Goal: Task Accomplishment & Management: Use online tool/utility

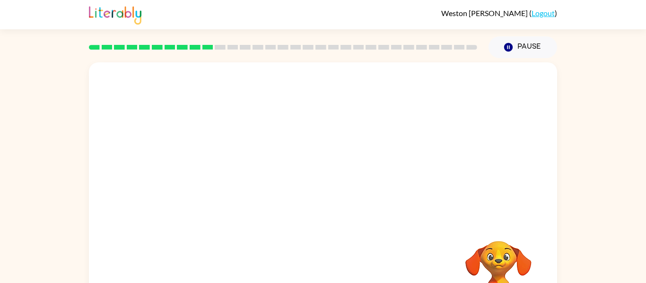
click at [172, 53] on div at bounding box center [283, 47] width 400 height 33
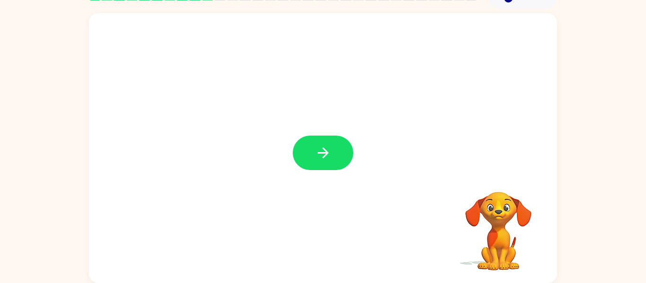
click at [229, 236] on div at bounding box center [323, 148] width 468 height 270
click at [323, 167] on button "button" at bounding box center [323, 153] width 61 height 35
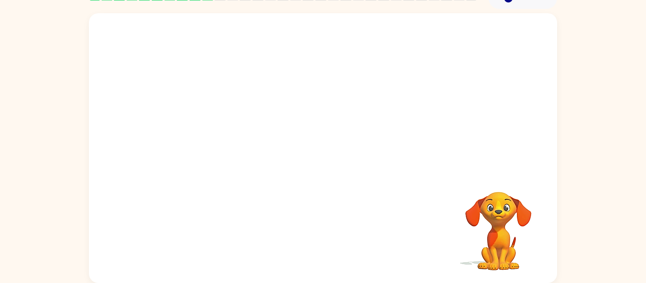
click at [323, 167] on div at bounding box center [323, 148] width 468 height 270
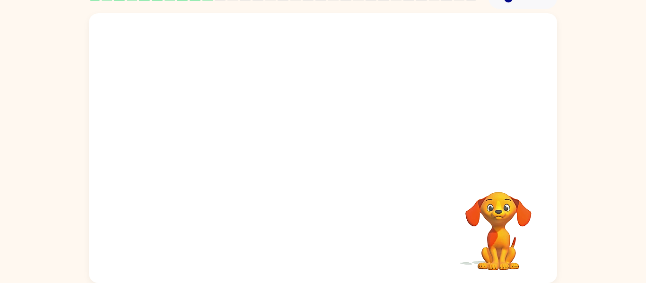
click at [323, 167] on div at bounding box center [323, 148] width 468 height 270
click at [377, 247] on div at bounding box center [322, 236] width 449 height 78
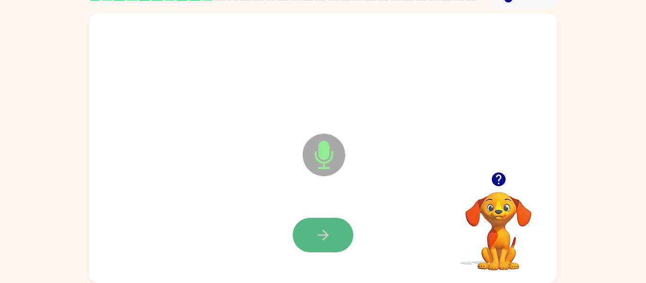
click at [327, 238] on icon "button" at bounding box center [323, 235] width 17 height 17
click at [321, 242] on icon "button" at bounding box center [323, 235] width 17 height 17
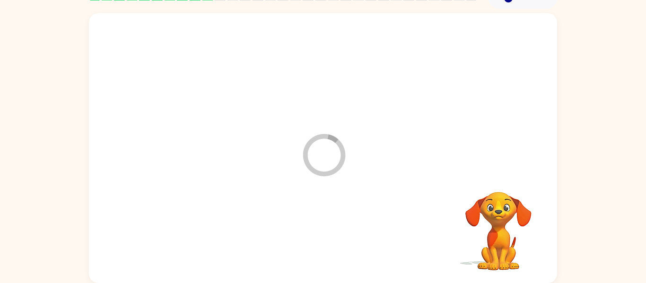
click at [321, 242] on div at bounding box center [322, 236] width 449 height 78
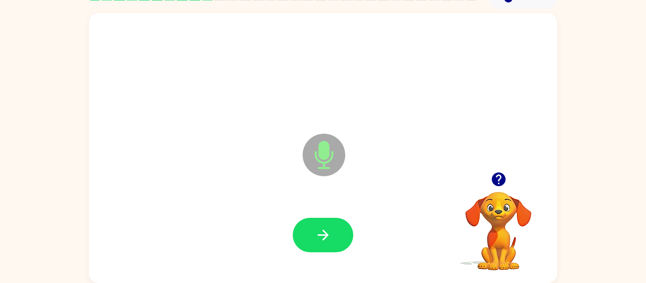
click at [496, 176] on icon "button" at bounding box center [498, 180] width 14 height 14
click at [502, 179] on icon "button" at bounding box center [498, 180] width 14 height 14
click at [496, 176] on icon "button" at bounding box center [498, 179] width 17 height 17
click at [339, 226] on button "button" at bounding box center [323, 235] width 61 height 35
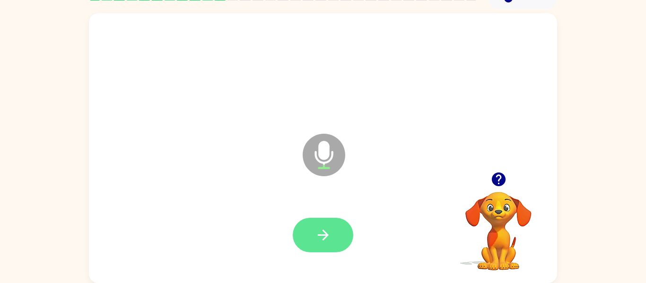
click at [350, 236] on button "button" at bounding box center [323, 235] width 61 height 35
click at [350, 236] on div at bounding box center [323, 235] width 61 height 35
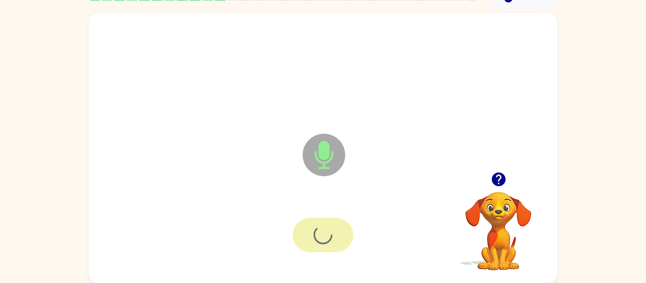
click at [350, 236] on div at bounding box center [323, 235] width 61 height 35
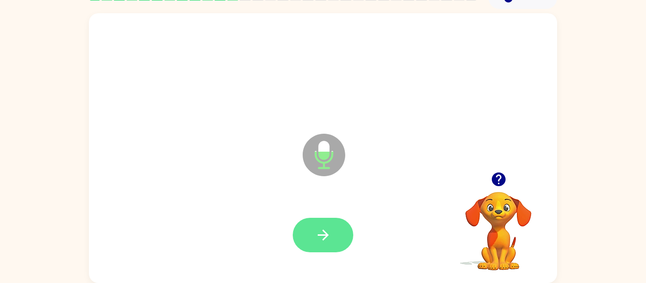
click at [330, 235] on icon "button" at bounding box center [323, 235] width 17 height 17
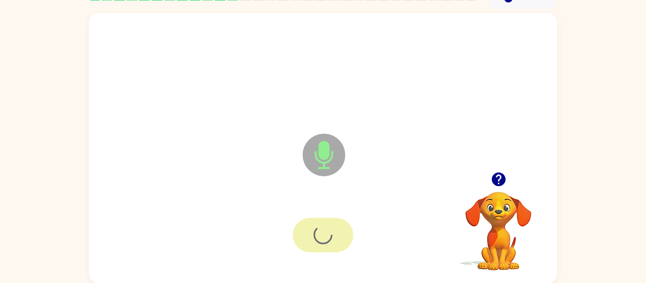
click at [330, 235] on div at bounding box center [323, 235] width 61 height 35
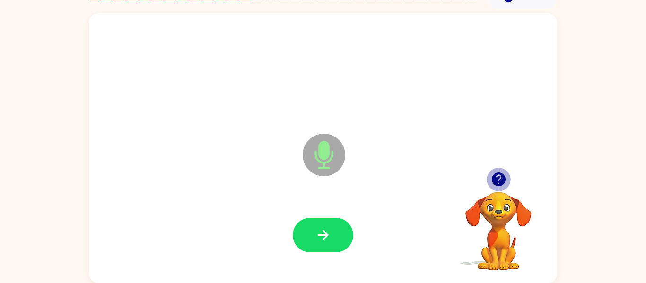
click at [502, 178] on icon "button" at bounding box center [498, 180] width 14 height 14
click at [495, 176] on icon "button" at bounding box center [498, 180] width 14 height 14
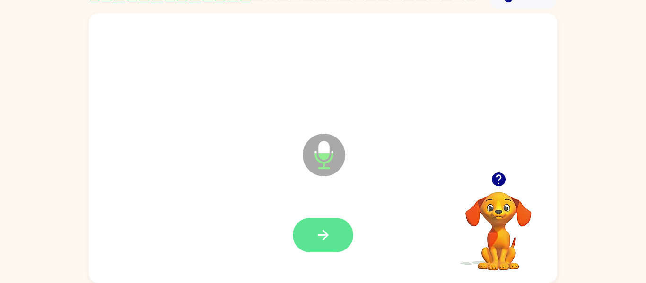
click at [339, 226] on button "button" at bounding box center [323, 235] width 61 height 35
click at [499, 180] on icon "button" at bounding box center [498, 179] width 17 height 17
click at [321, 244] on button "button" at bounding box center [323, 235] width 61 height 35
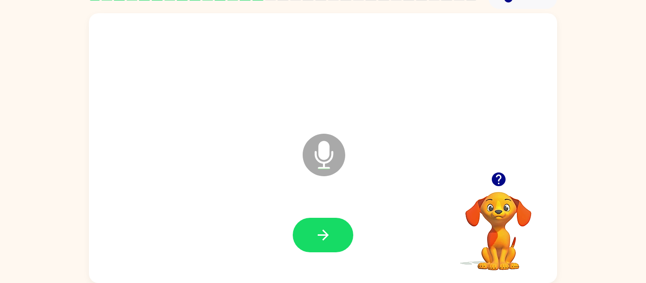
click at [501, 186] on icon "button" at bounding box center [498, 179] width 17 height 17
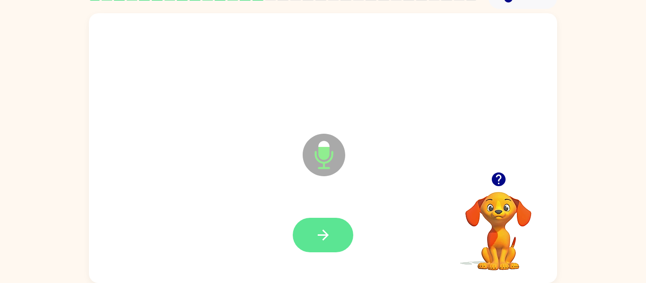
click at [329, 226] on button "button" at bounding box center [323, 235] width 61 height 35
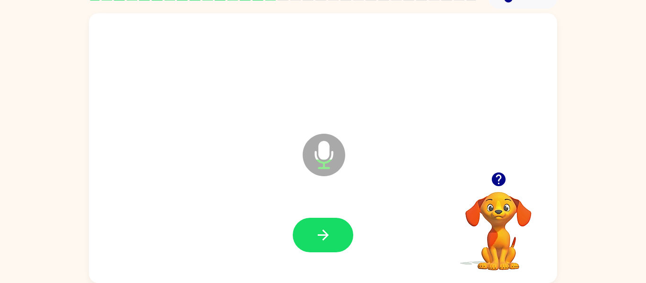
click at [329, 226] on button "button" at bounding box center [323, 235] width 61 height 35
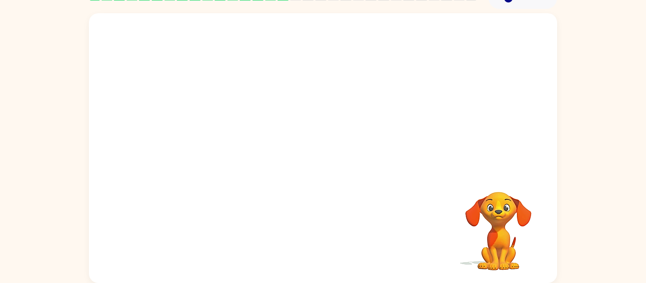
click at [329, 226] on div at bounding box center [322, 236] width 449 height 78
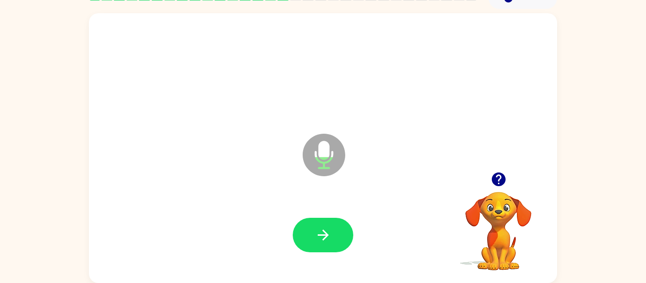
click at [498, 173] on icon "button" at bounding box center [498, 180] width 14 height 14
click at [346, 226] on button "button" at bounding box center [323, 235] width 61 height 35
click at [505, 180] on icon "button" at bounding box center [498, 180] width 14 height 14
click at [494, 188] on button "button" at bounding box center [499, 179] width 24 height 24
click at [306, 228] on button "button" at bounding box center [323, 235] width 61 height 35
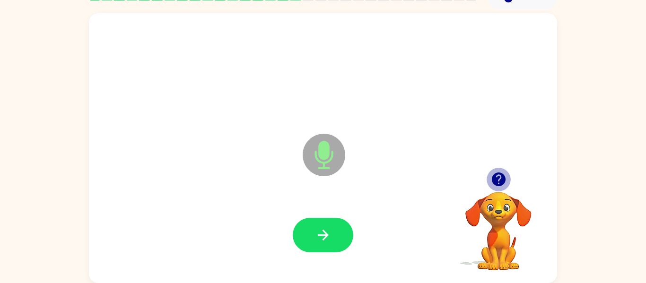
click at [495, 186] on icon "button" at bounding box center [498, 179] width 17 height 17
click at [363, 214] on div at bounding box center [322, 236] width 449 height 78
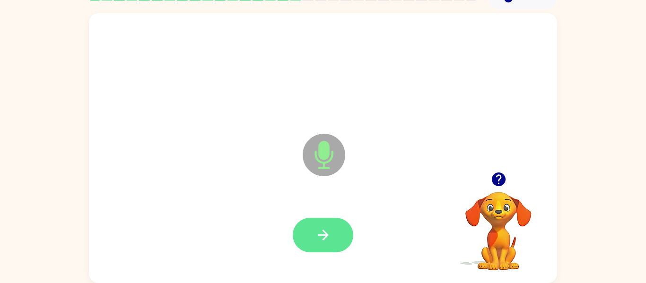
click at [335, 228] on button "button" at bounding box center [323, 235] width 61 height 35
click at [317, 228] on icon "button" at bounding box center [323, 235] width 17 height 17
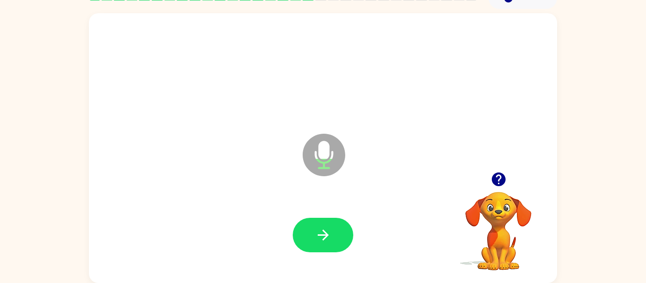
click at [317, 228] on icon "button" at bounding box center [323, 235] width 17 height 17
click at [494, 189] on button "button" at bounding box center [499, 179] width 24 height 24
click at [306, 222] on button "button" at bounding box center [323, 235] width 61 height 35
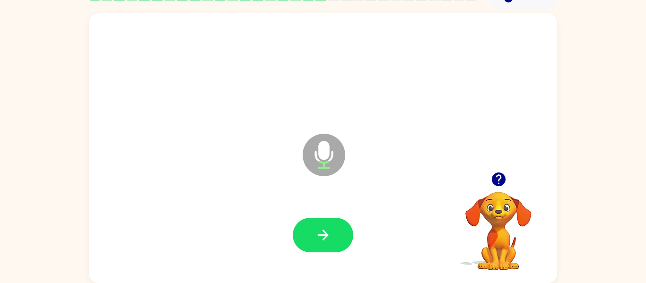
click at [306, 222] on button "button" at bounding box center [323, 235] width 61 height 35
click at [500, 176] on icon "button" at bounding box center [498, 179] width 17 height 17
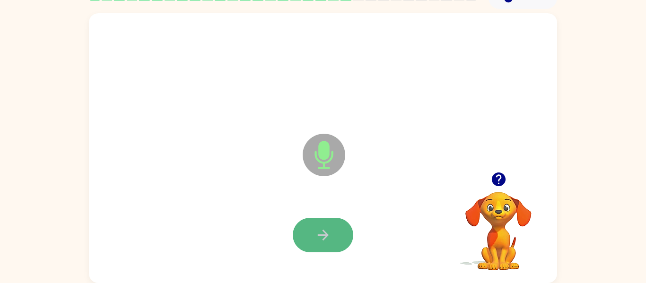
click at [341, 236] on button "button" at bounding box center [323, 235] width 61 height 35
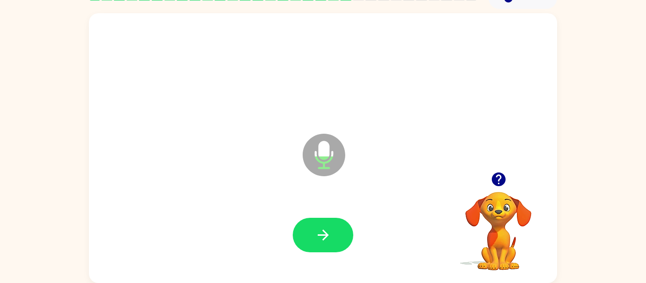
click at [496, 178] on icon "button" at bounding box center [498, 180] width 14 height 14
click at [328, 235] on icon "button" at bounding box center [322, 235] width 11 height 11
click at [504, 175] on icon "button" at bounding box center [498, 179] width 17 height 17
click at [339, 216] on div at bounding box center [322, 236] width 449 height 78
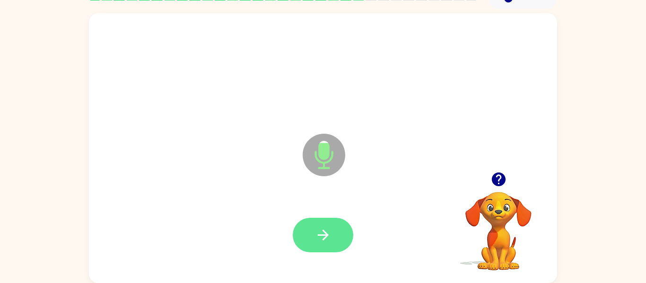
click at [335, 235] on button "button" at bounding box center [323, 235] width 61 height 35
click at [337, 232] on button "button" at bounding box center [323, 235] width 61 height 35
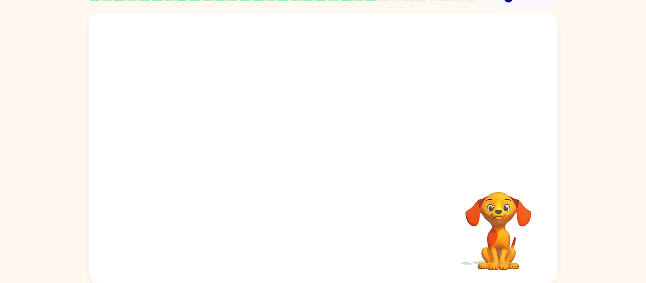
click at [337, 232] on div at bounding box center [322, 236] width 449 height 78
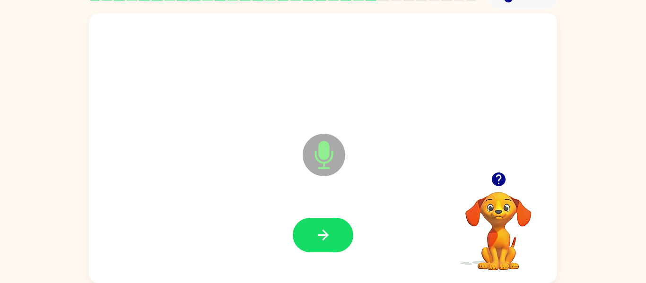
click at [337, 232] on button "button" at bounding box center [323, 235] width 61 height 35
click at [504, 184] on icon "button" at bounding box center [498, 179] width 17 height 17
click at [303, 230] on button "button" at bounding box center [323, 235] width 61 height 35
click at [498, 178] on icon "button" at bounding box center [498, 180] width 14 height 14
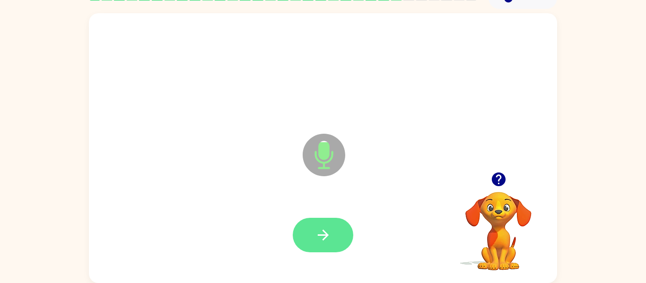
click at [330, 238] on icon "button" at bounding box center [323, 235] width 17 height 17
click at [508, 176] on button "button" at bounding box center [499, 179] width 24 height 24
